Goal: Find specific page/section: Find specific page/section

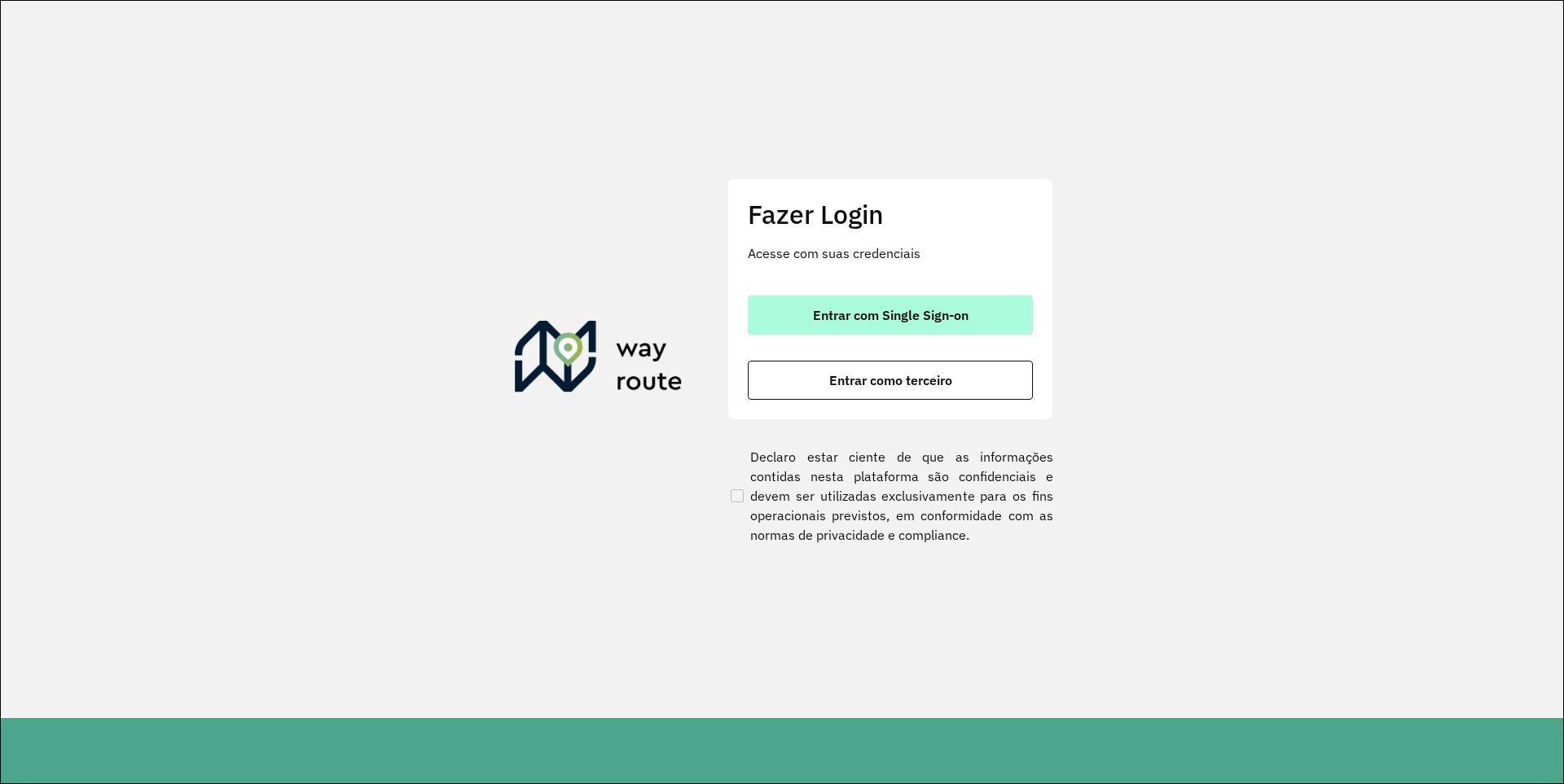
click at [878, 297] on button "Entrar com Single Sign-on" at bounding box center [890, 314] width 285 height 39
click at [865, 312] on span "Entrar com Single Sign-on" at bounding box center [890, 315] width 156 height 13
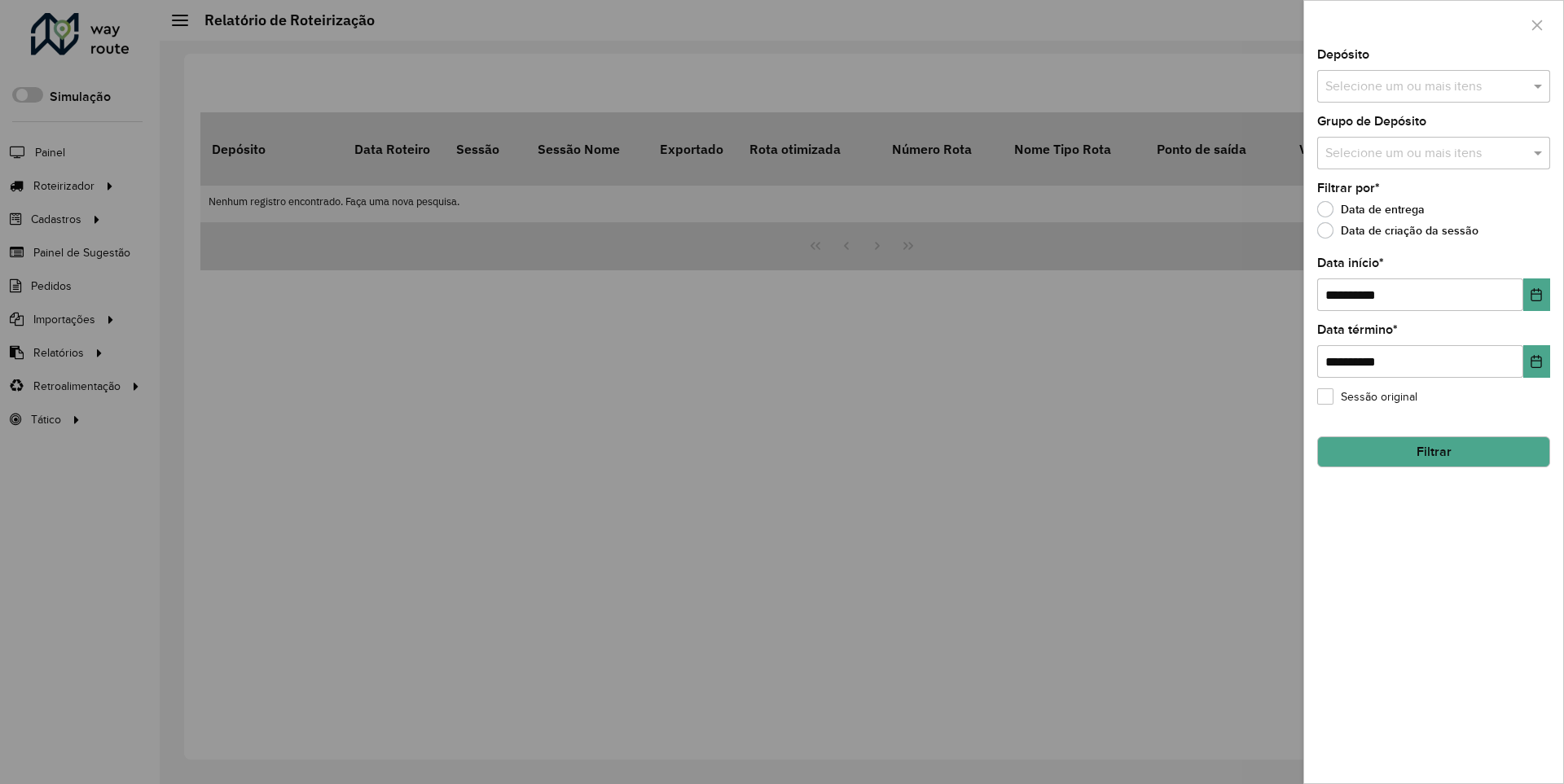
click at [312, 239] on div at bounding box center [782, 392] width 1564 height 784
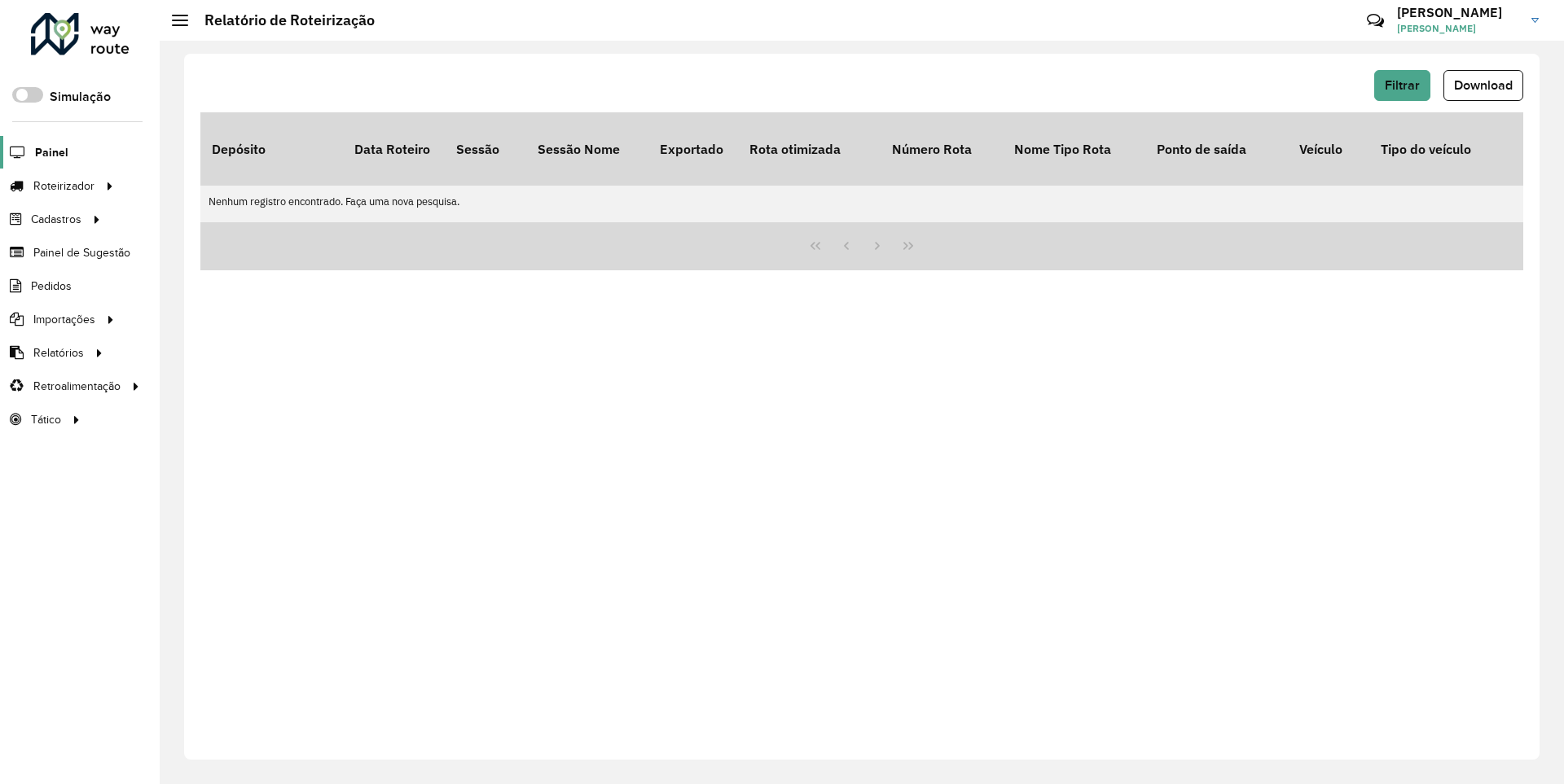
click at [59, 149] on span "Painel" at bounding box center [51, 152] width 33 height 17
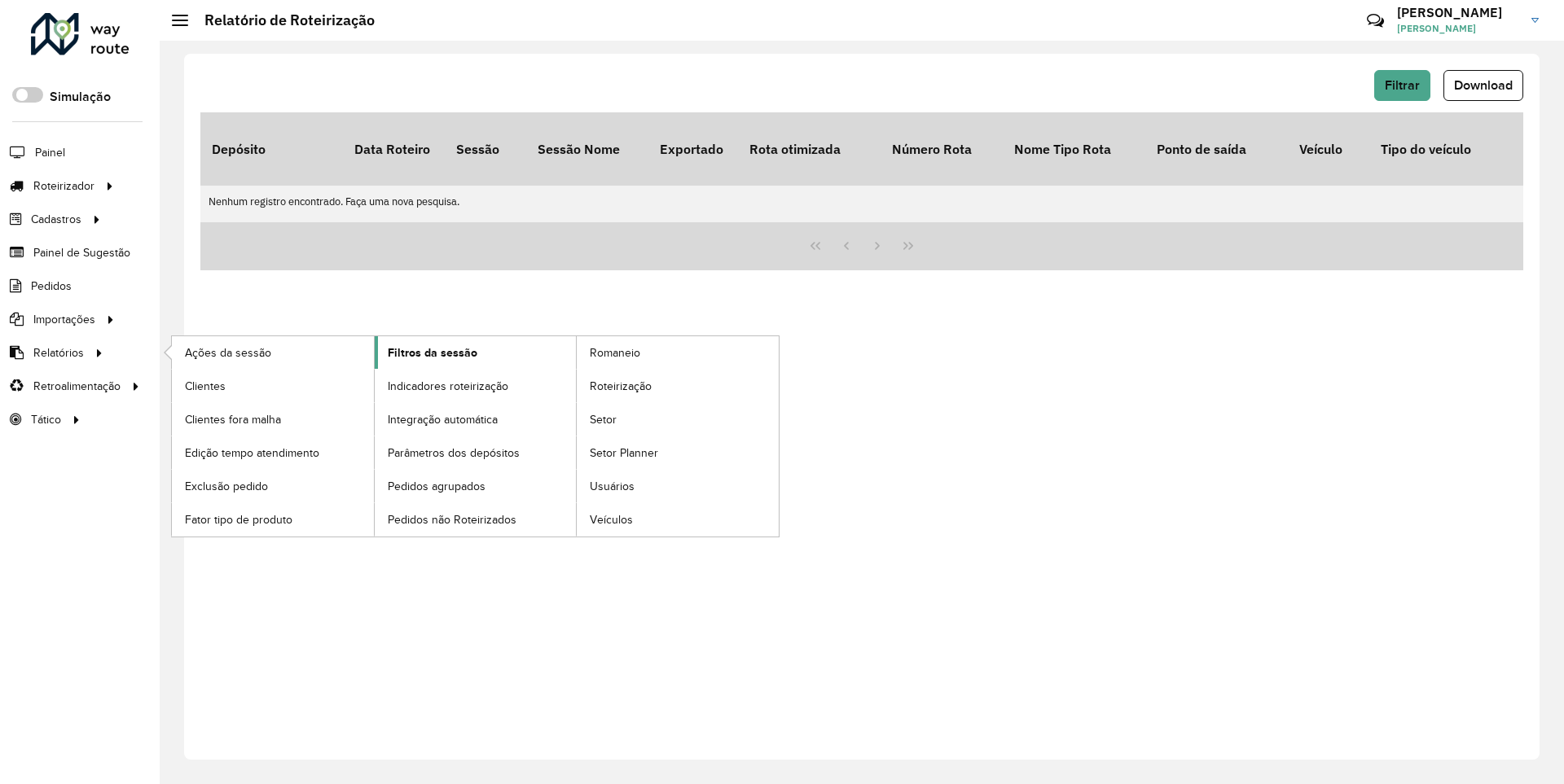
click at [436, 351] on span "Filtros da sessão" at bounding box center [433, 353] width 90 height 17
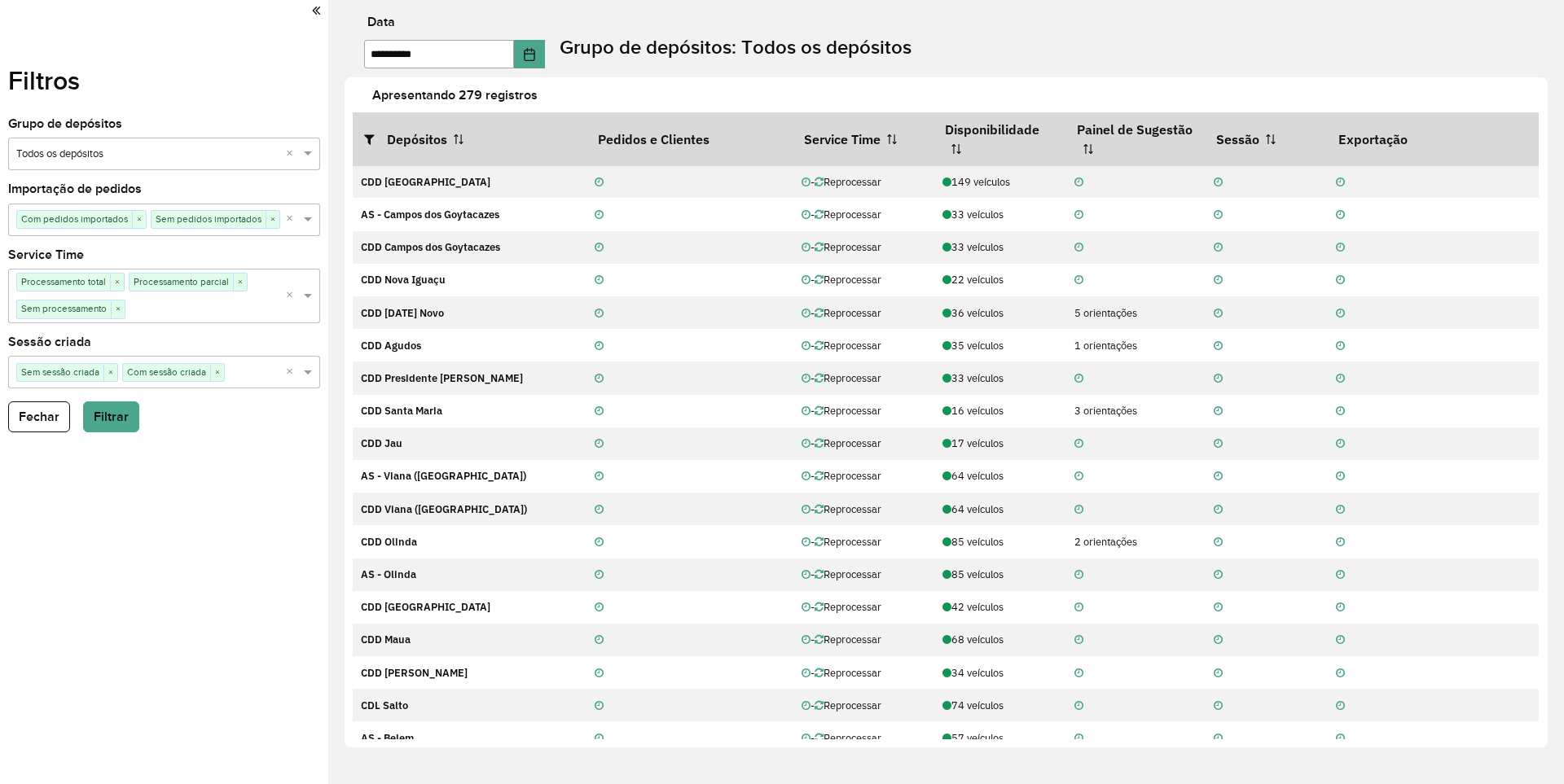
click at [312, 16] on icon at bounding box center [316, 11] width 8 height 14
